Goal: Information Seeking & Learning: Check status

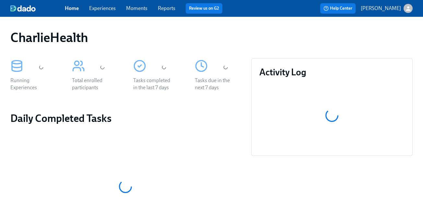
click at [109, 8] on link "Experiences" at bounding box center [102, 8] width 27 height 6
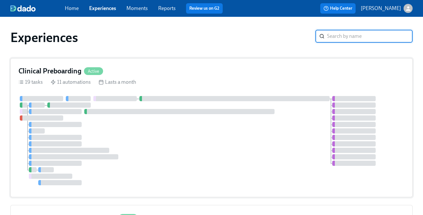
click at [132, 75] on div "Clinical Preboarding Active" at bounding box center [211, 71] width 386 height 10
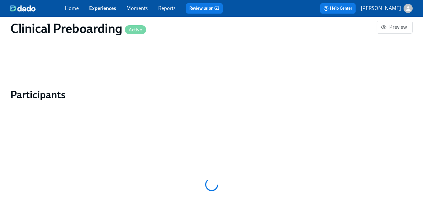
scroll to position [564, 0]
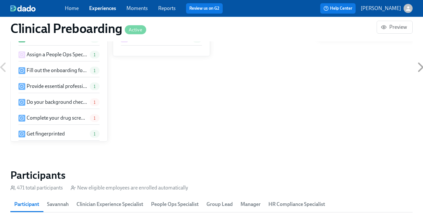
click at [340, 101] on div "Clinical Preboarding Active Preview Public Name Preboarding Notification Sender…" at bounding box center [211, 3] width 402 height 1086
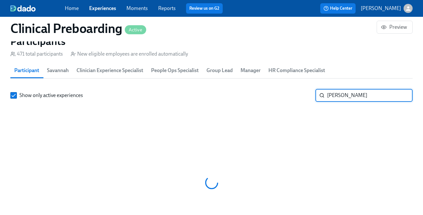
scroll to position [0, 8396]
click at [340, 98] on input "[PERSON_NAME]" at bounding box center [370, 95] width 86 height 13
click at [336, 94] on input "[PERSON_NAME]" at bounding box center [370, 95] width 86 height 13
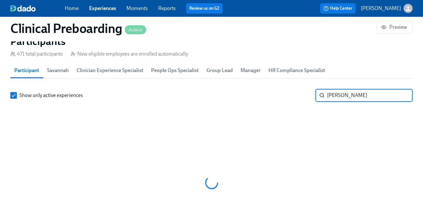
click at [336, 94] on input "[PERSON_NAME]" at bounding box center [370, 95] width 86 height 13
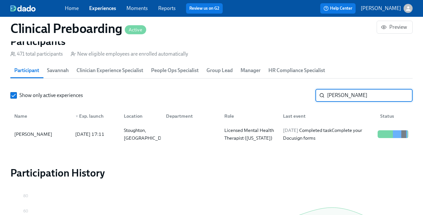
click at [334, 95] on input "[PERSON_NAME]" at bounding box center [370, 95] width 86 height 13
paste input "[PERSON_NAME]"
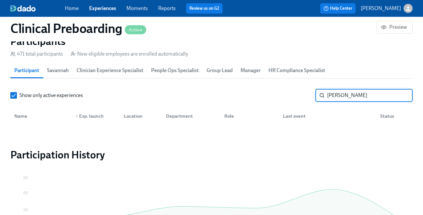
click at [341, 98] on input "[PERSON_NAME]" at bounding box center [370, 95] width 86 height 13
paste input "[PERSON_NAME]"
type input "[PERSON_NAME]"
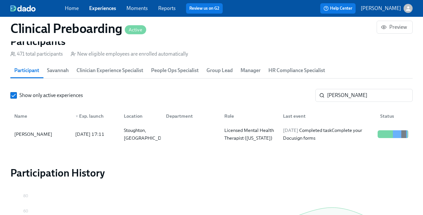
click at [308, 125] on div "Name ▼ Exp. launch Location Department Role Last event Status" at bounding box center [211, 115] width 402 height 21
click at [309, 134] on div "[DATE] Completed task Complete your Docusign forms" at bounding box center [327, 135] width 95 height 16
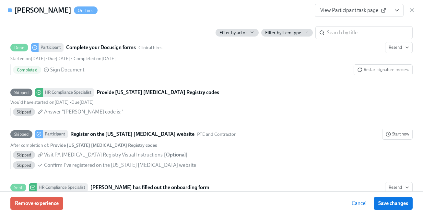
scroll to position [1188, 0]
